Goal: Transaction & Acquisition: Purchase product/service

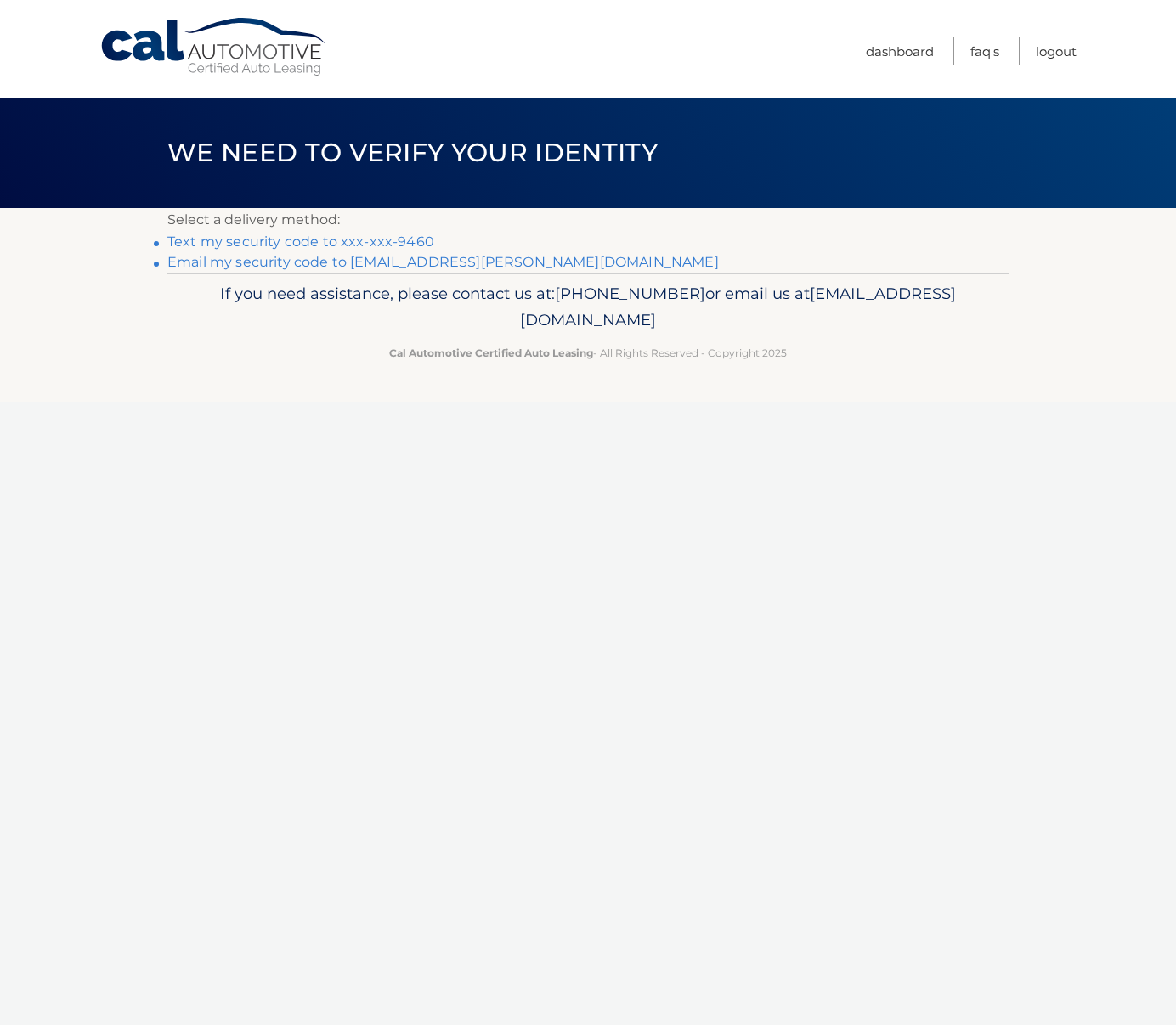
click at [257, 245] on link "Text my security code to xxx-xxx-9460" at bounding box center [301, 241] width 267 height 16
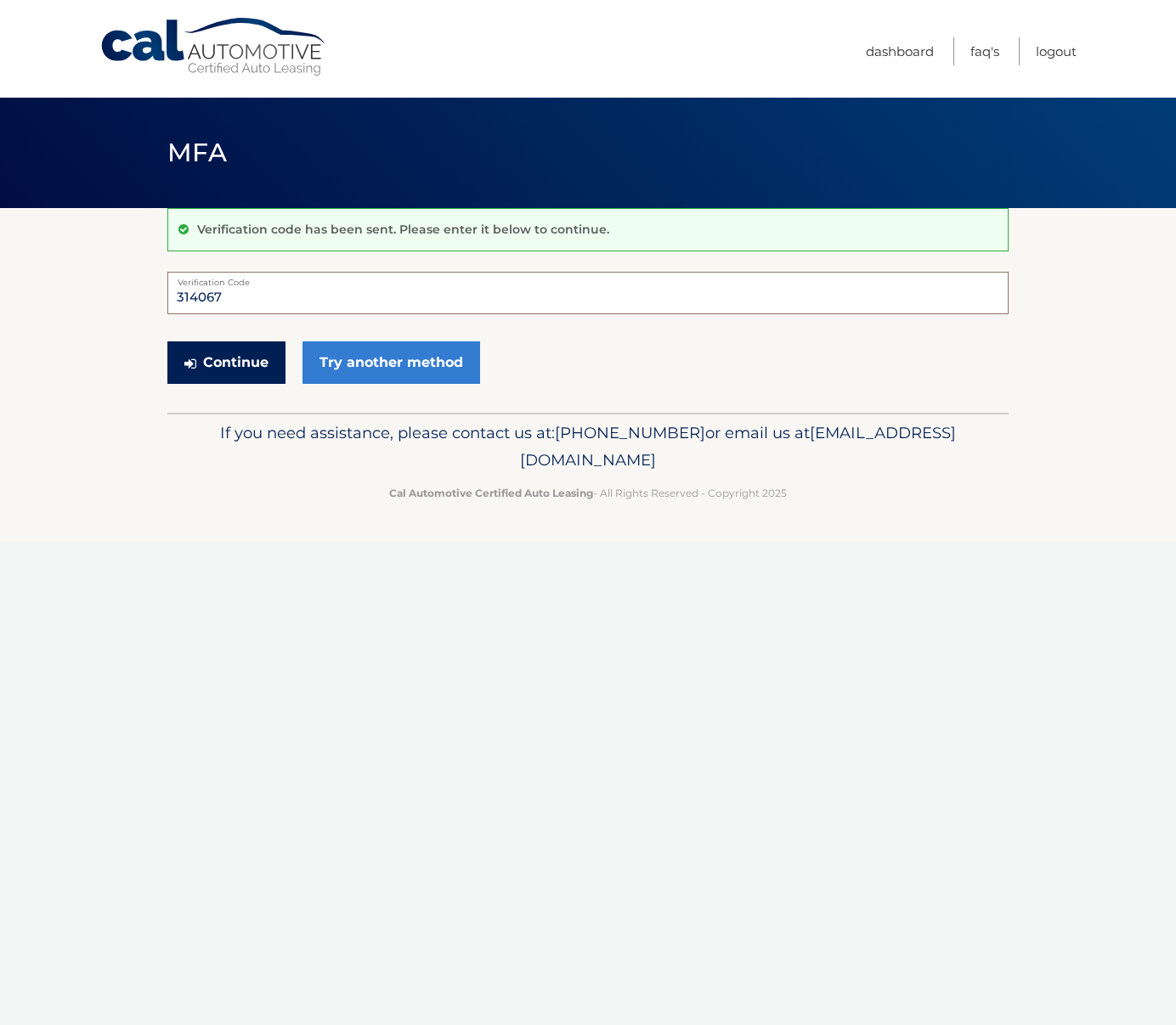
type input "314067"
click at [252, 364] on button "Continue" at bounding box center [227, 362] width 118 height 42
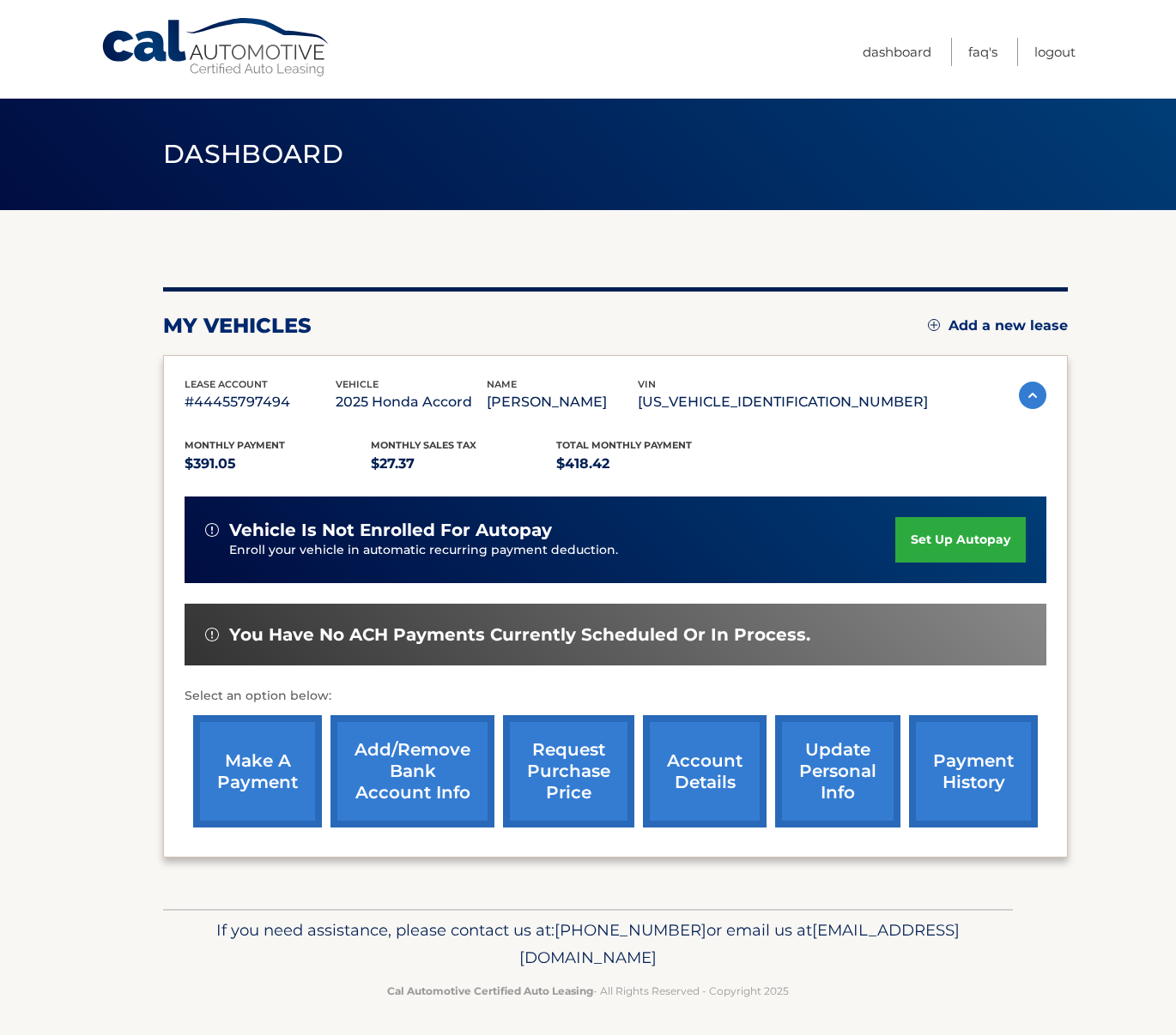
click at [266, 787] on link "make a payment" at bounding box center [258, 771] width 129 height 112
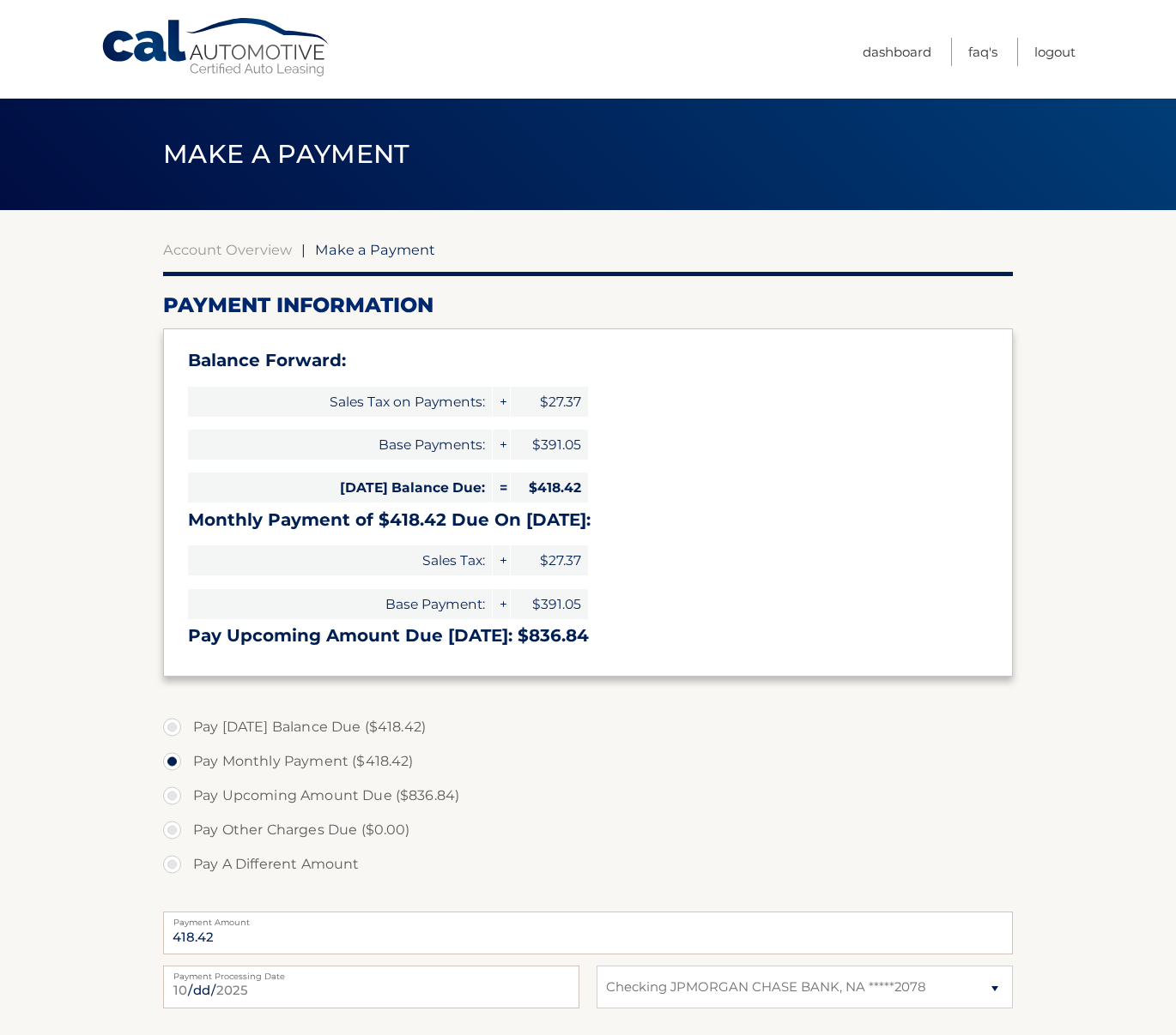
select select "OWQ0NjhjNjMtMjM1Ny00NGNmLWEyZTUtZjk3MzVlMzM3MmUz"
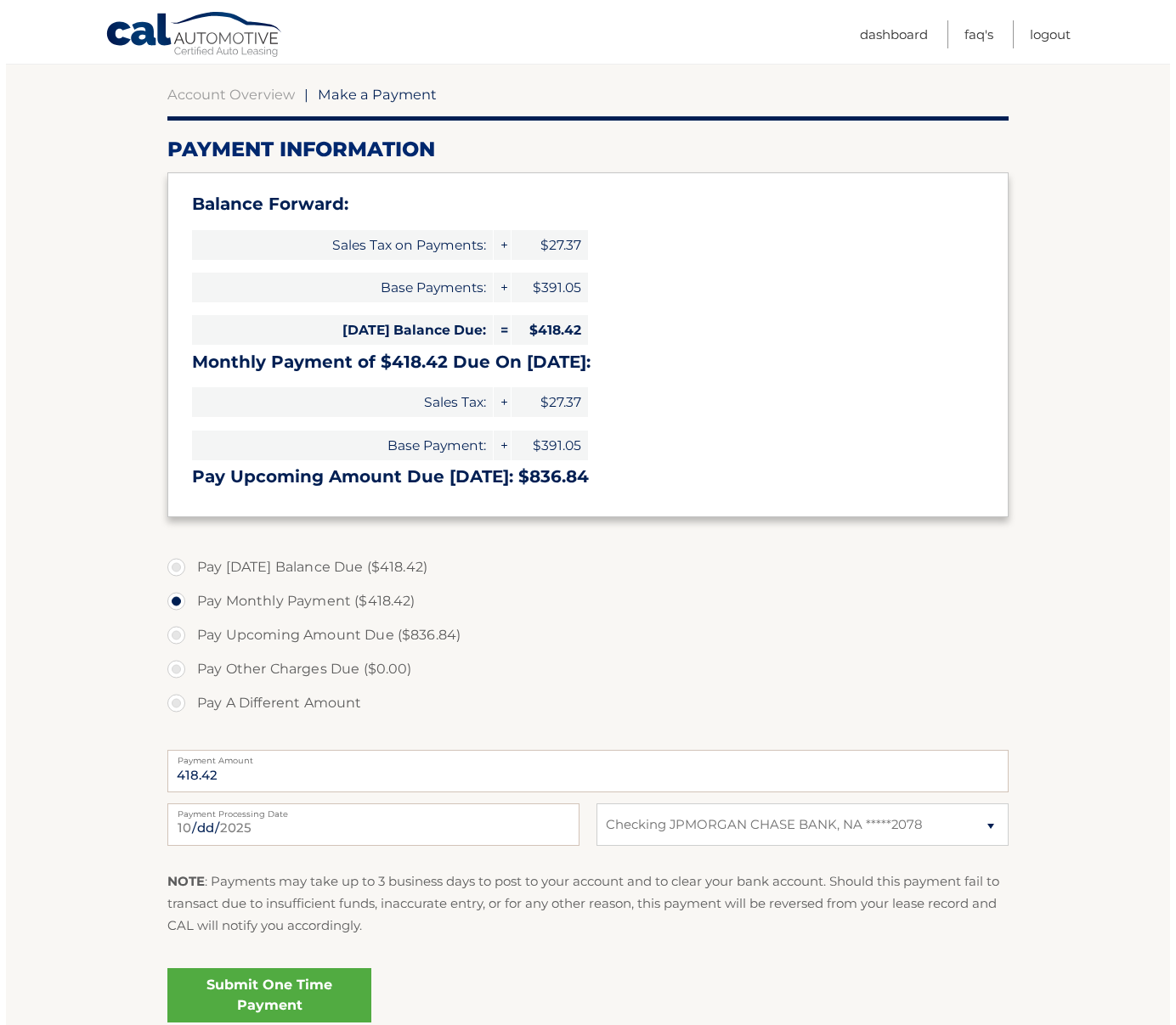
scroll to position [197, 0]
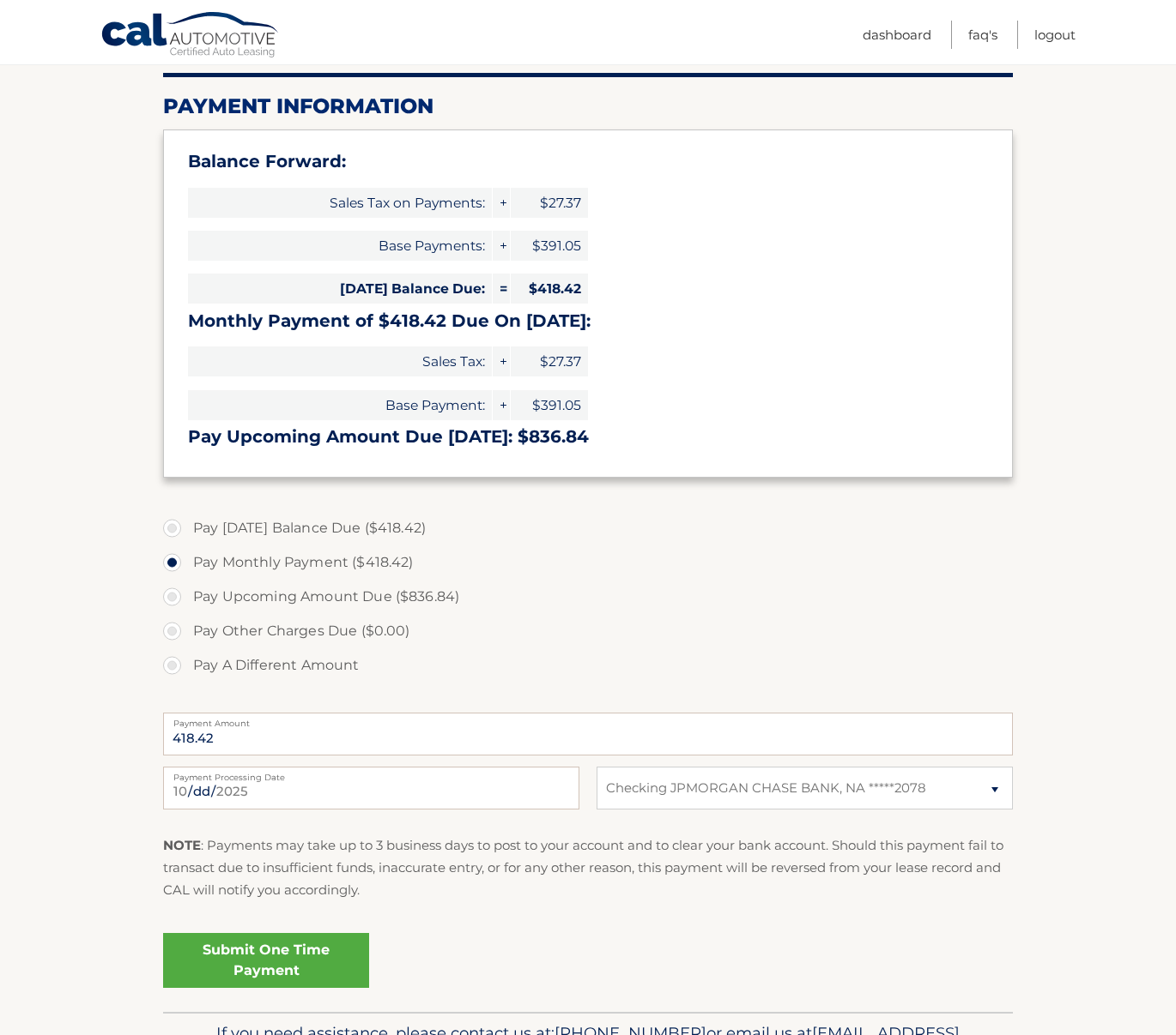
click at [301, 951] on link "Submit One Time Payment" at bounding box center [267, 960] width 206 height 54
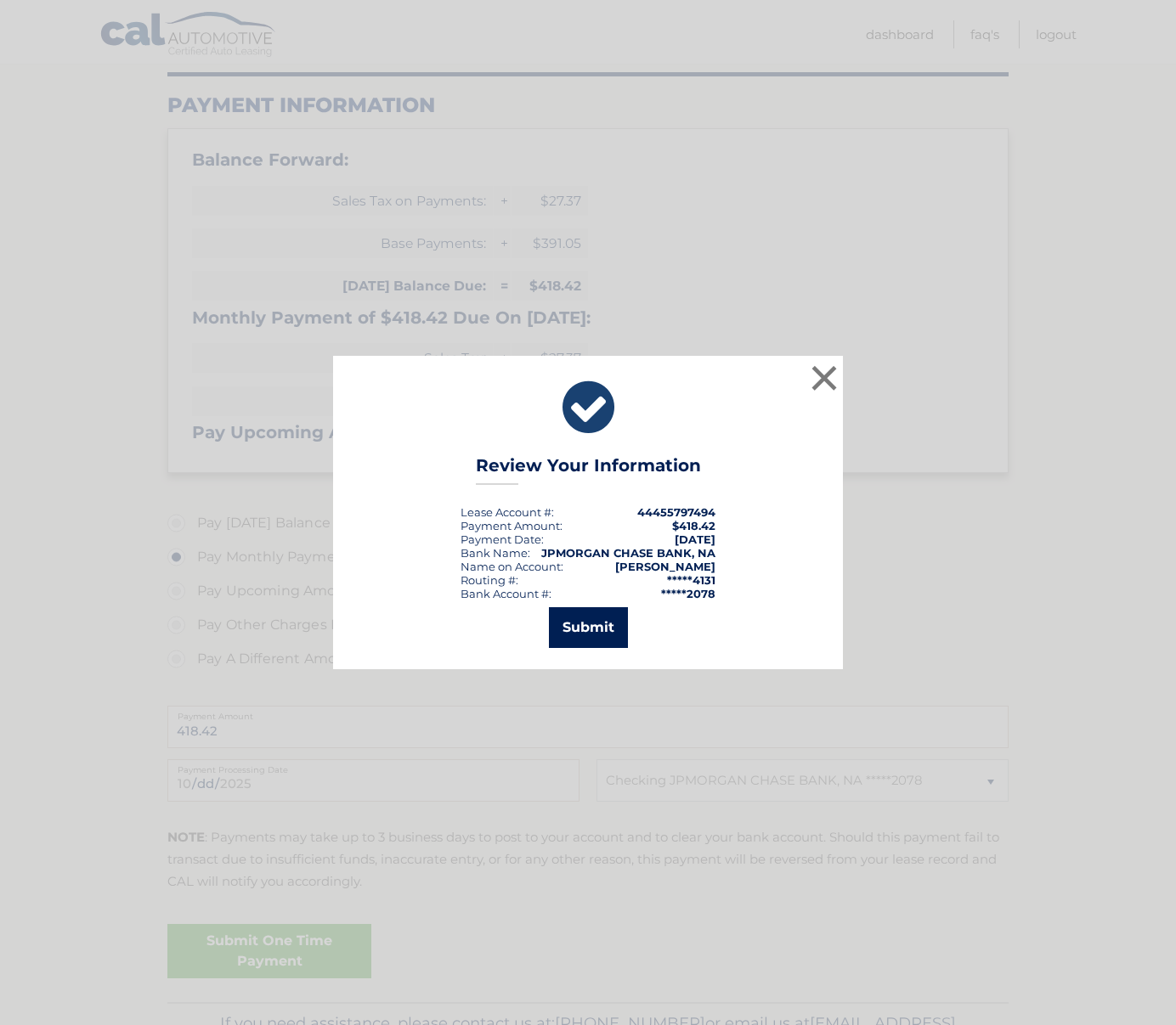
click at [596, 633] on button "Submit" at bounding box center [588, 628] width 79 height 41
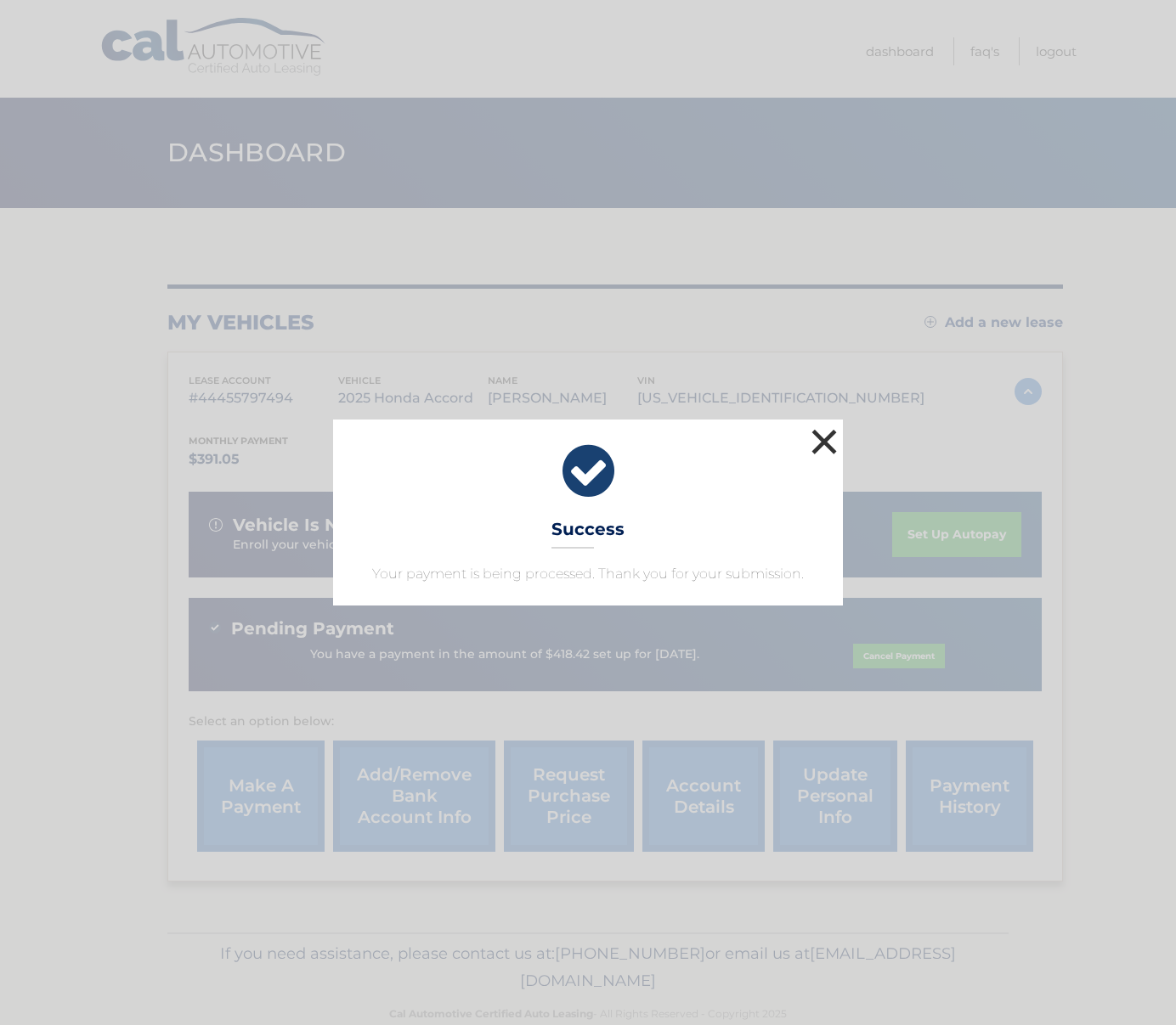
click at [824, 443] on button "×" at bounding box center [824, 441] width 34 height 34
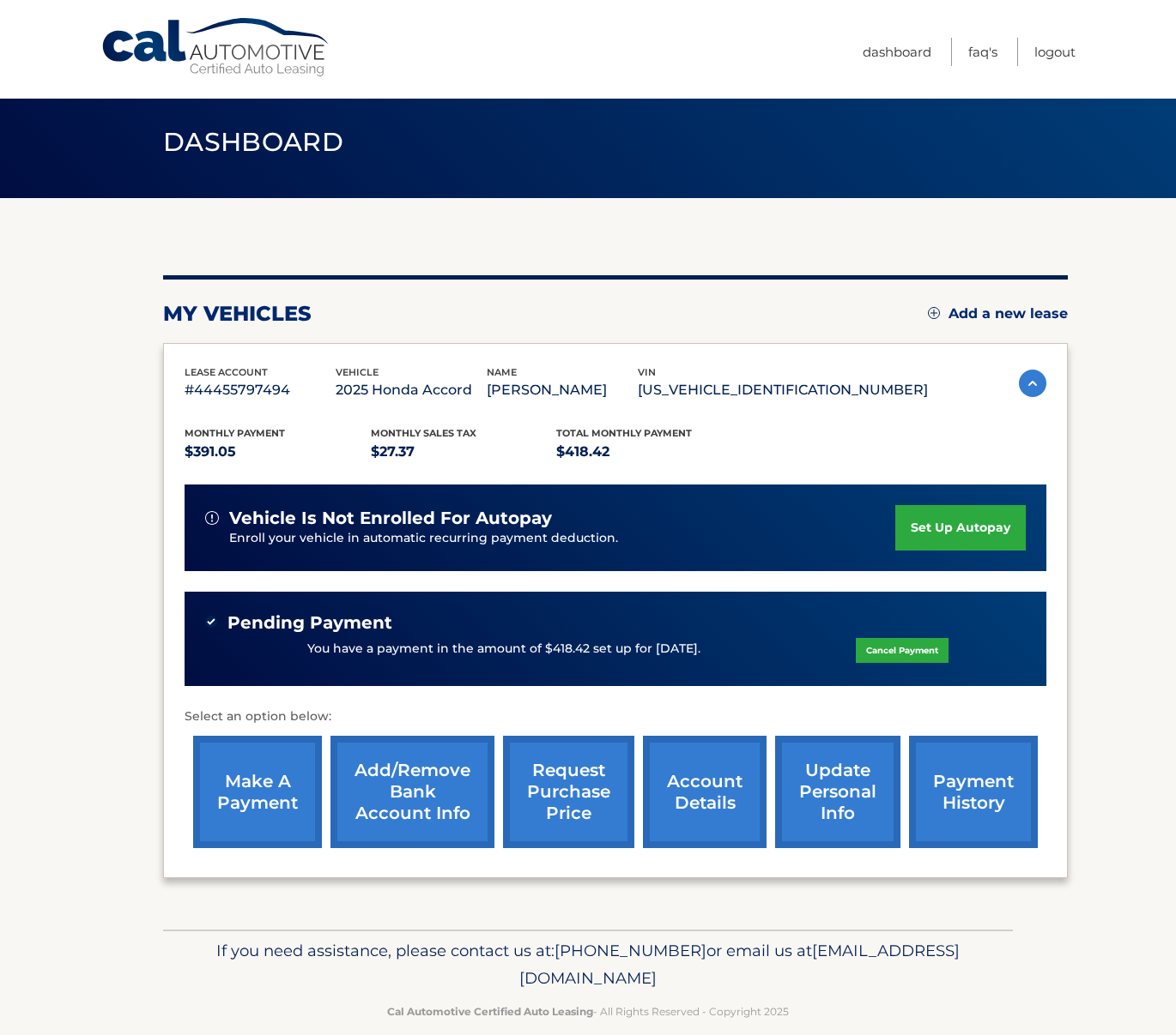
scroll to position [1, 0]
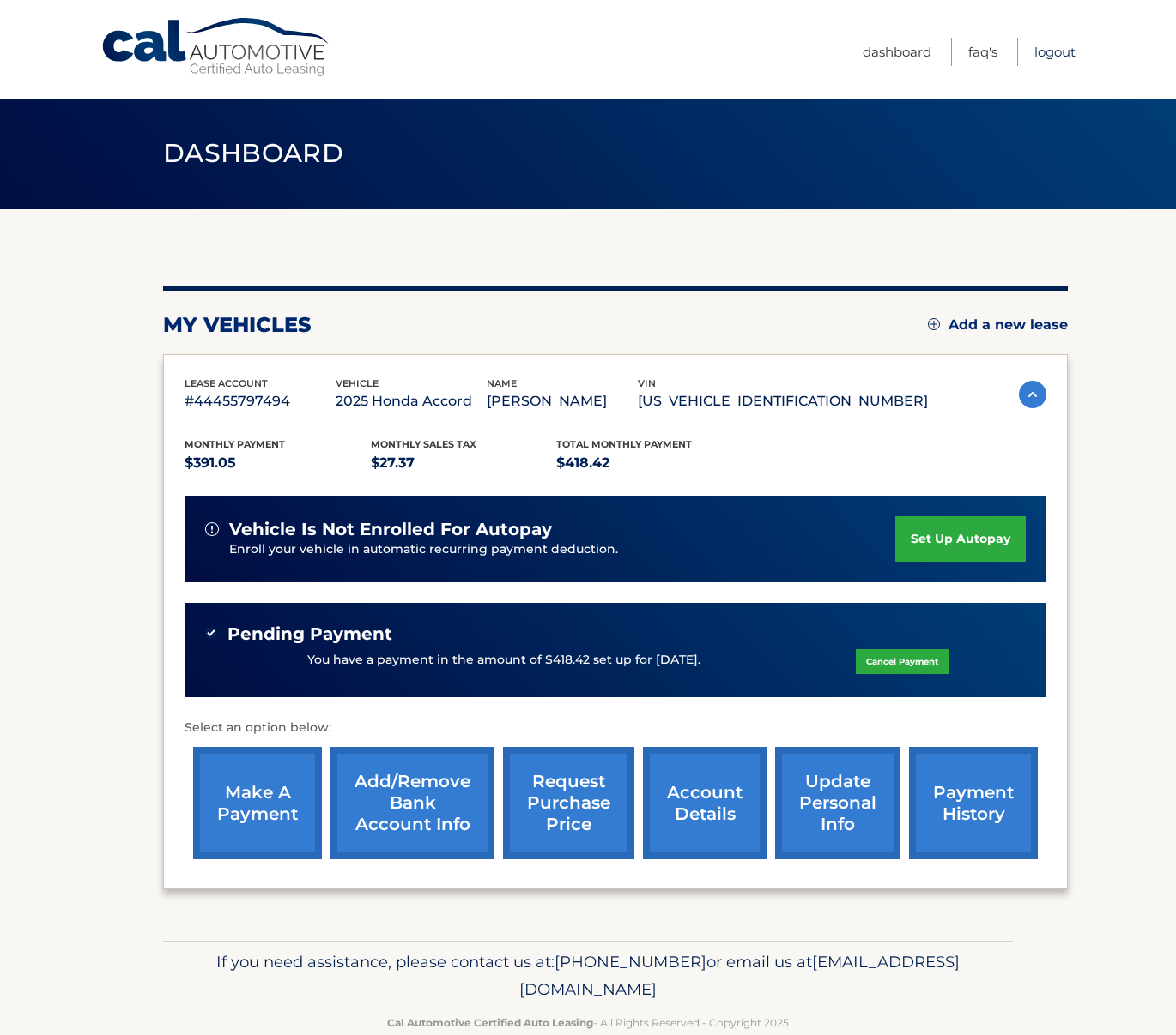
click at [1059, 49] on link "Logout" at bounding box center [1055, 52] width 42 height 29
